Goal: Obtain resource: Obtain resource

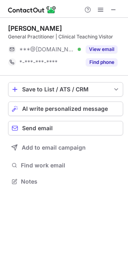
scroll to position [176, 128]
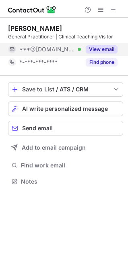
click at [106, 51] on button "View email" at bounding box center [102, 49] width 32 height 8
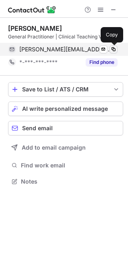
click at [113, 50] on span at bounding box center [114, 49] width 6 height 6
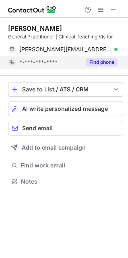
click at [110, 59] on button "Find phone" at bounding box center [102, 62] width 32 height 8
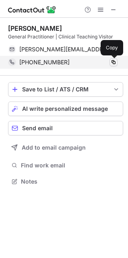
click at [116, 60] on span at bounding box center [114, 62] width 6 height 6
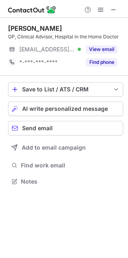
scroll to position [176, 128]
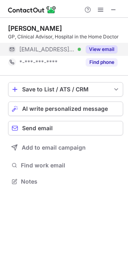
click at [110, 46] on button "View email" at bounding box center [102, 49] width 32 height 8
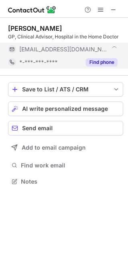
click at [105, 59] on button "Find phone" at bounding box center [102, 62] width 32 height 8
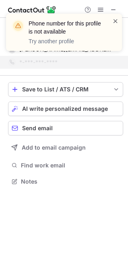
click at [115, 19] on span at bounding box center [116, 21] width 6 height 8
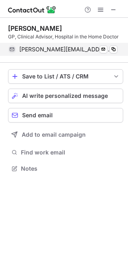
scroll to position [163, 128]
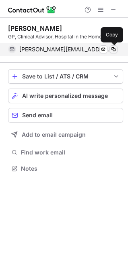
click at [115, 51] on span at bounding box center [114, 49] width 6 height 6
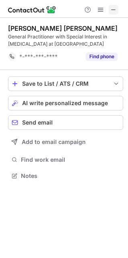
scroll to position [170, 128]
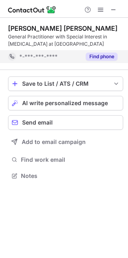
click at [88, 57] on button "Find phone" at bounding box center [102, 56] width 32 height 8
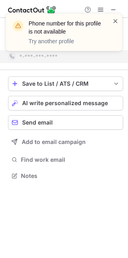
click at [117, 23] on span at bounding box center [116, 21] width 6 height 8
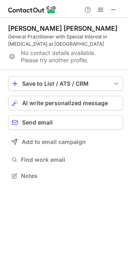
click at [112, 10] on span at bounding box center [114, 9] width 6 height 6
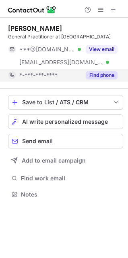
scroll to position [189, 128]
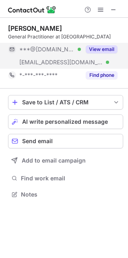
click at [107, 52] on button "View email" at bounding box center [102, 49] width 32 height 8
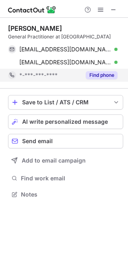
click at [106, 77] on button "Find phone" at bounding box center [102, 75] width 32 height 8
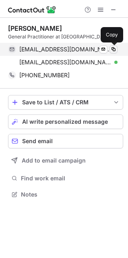
click at [114, 50] on span at bounding box center [114, 49] width 6 height 6
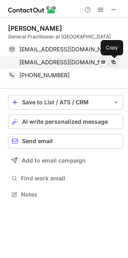
click at [114, 62] on span at bounding box center [114, 62] width 6 height 6
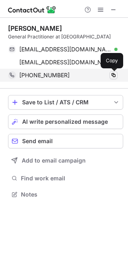
click at [113, 76] on span at bounding box center [114, 75] width 6 height 6
